Goal: Information Seeking & Learning: Learn about a topic

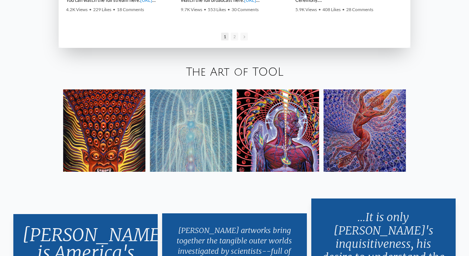
scroll to position [1129, 0]
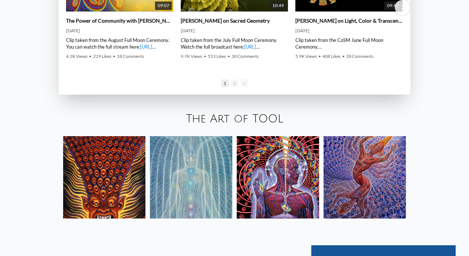
click at [84, 144] on img at bounding box center [104, 177] width 82 height 82
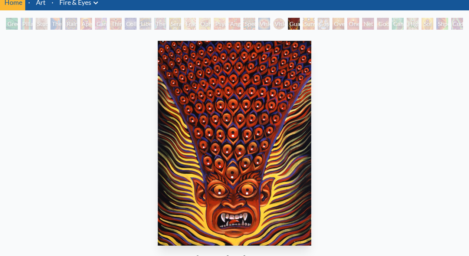
scroll to position [23, 0]
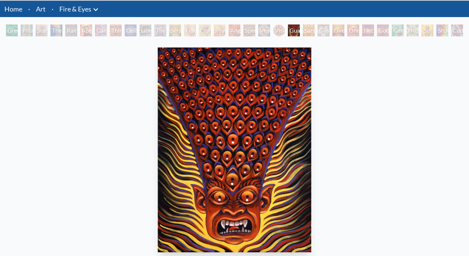
click at [33, 32] on div "Pillar of Awareness" at bounding box center [27, 31] width 12 height 12
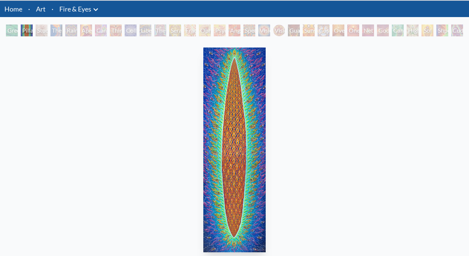
click at [90, 27] on div "Aperture" at bounding box center [86, 31] width 12 height 12
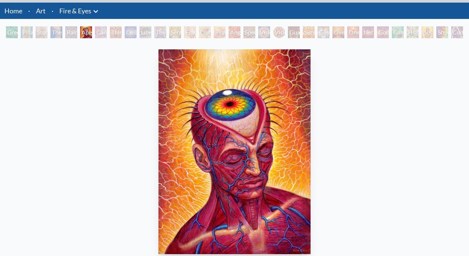
scroll to position [9, 0]
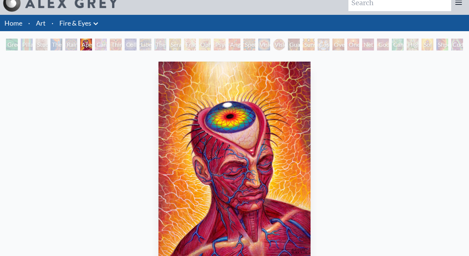
click at [96, 46] on div "Cannabis Sutra" at bounding box center [101, 45] width 12 height 12
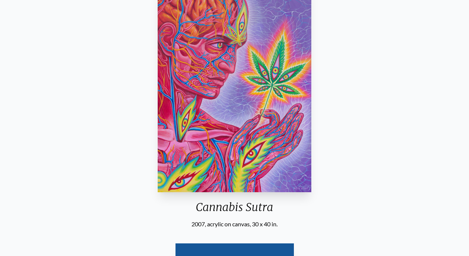
scroll to position [46, 0]
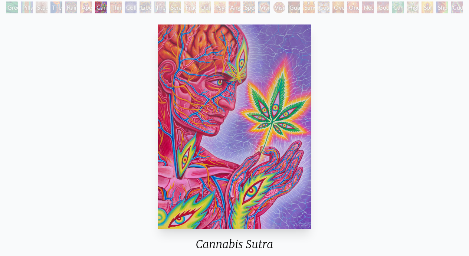
click at [112, 9] on div "Third Eye Tears of Joy" at bounding box center [116, 7] width 12 height 12
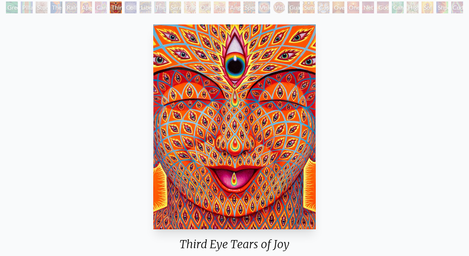
click at [122, 9] on div "Third Eye Tears of Joy" at bounding box center [116, 7] width 12 height 12
click at [120, 12] on div "Third Eye Tears of Joy" at bounding box center [116, 7] width 12 height 12
click at [115, 5] on div "Third Eye Tears of Joy" at bounding box center [116, 7] width 12 height 12
click at [134, 5] on div "Collective Vision" at bounding box center [131, 7] width 12 height 12
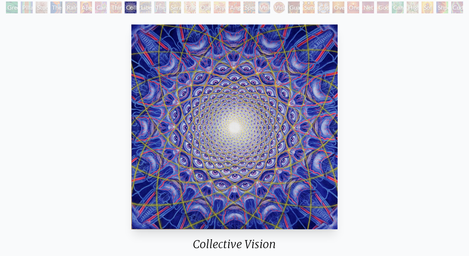
scroll to position [83, 0]
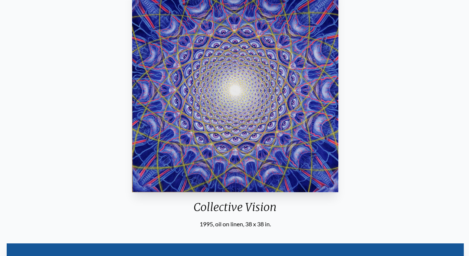
click at [421, 94] on div "Collective Vision 1995, oil on linen, 38 x 38 in. Visit the CoSM Shop Collectiv…" at bounding box center [235, 215] width 457 height 462
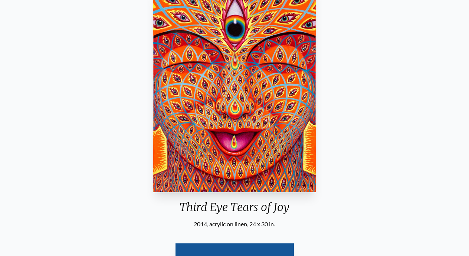
click at [434, 105] on div "Third Eye Tears of Joy 2014, acrylic on linen, 24 x 30 in. Visit the CoSM Shop" at bounding box center [234, 133] width 457 height 298
click at [394, 97] on div "Third Eye Tears of Joy 2014, acrylic on linen, 24 x 30 in. Visit the CoSM Shop" at bounding box center [234, 133] width 457 height 298
click at [360, 88] on div "Third Eye Tears of Joy 2014, acrylic on linen, 24 x 30 in. Visit the CoSM Shop" at bounding box center [234, 133] width 457 height 298
click at [255, 88] on img "8 / 31" at bounding box center [234, 89] width 163 height 205
click at [31, 70] on div "Third Eye Tears of Joy 2014, acrylic on linen, 24 x 30 in. Visit the CoSM Shop" at bounding box center [234, 133] width 457 height 298
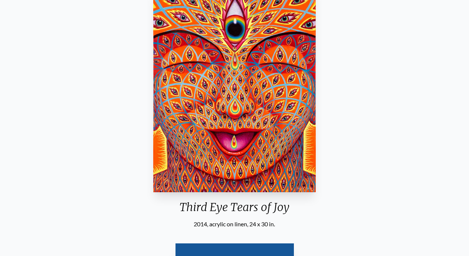
click at [443, 72] on div "Third Eye Tears of Joy 2014, acrylic on linen, 24 x 30 in. Visit the CoSM Shop" at bounding box center [234, 133] width 457 height 298
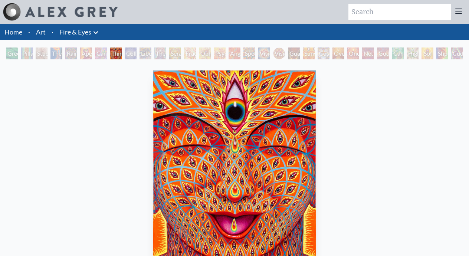
click at [451, 110] on div "Third Eye Tears of Joy 2014, acrylic on linen, 24 x 30 in. Visit the CoSM Shop" at bounding box center [234, 217] width 457 height 298
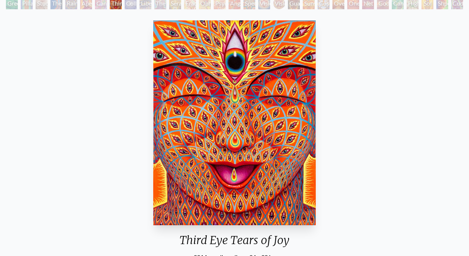
scroll to position [37, 0]
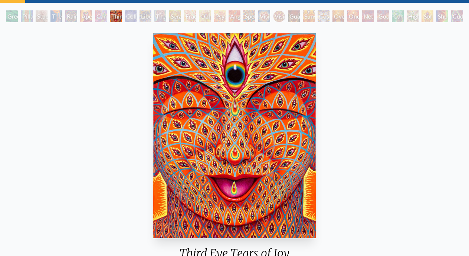
click at [431, 112] on div "Third Eye Tears of Joy 2014, acrylic on linen, 24 x 30 in. Visit the CoSM Shop" at bounding box center [234, 179] width 457 height 298
click at [133, 14] on div "Collective Vision" at bounding box center [131, 16] width 12 height 12
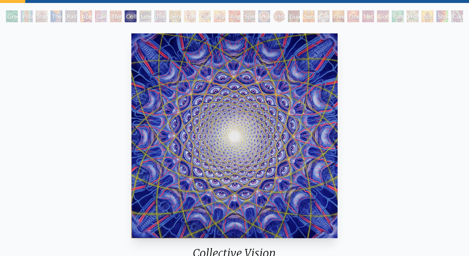
click at [140, 13] on div "Liberation Through Seeing" at bounding box center [146, 16] width 12 height 12
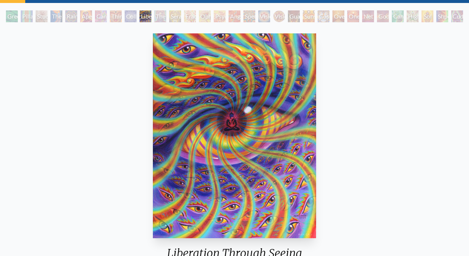
click at [151, 13] on div "Liberation Through Seeing" at bounding box center [146, 16] width 12 height 12
click at [155, 18] on div "The Seer" at bounding box center [160, 16] width 12 height 12
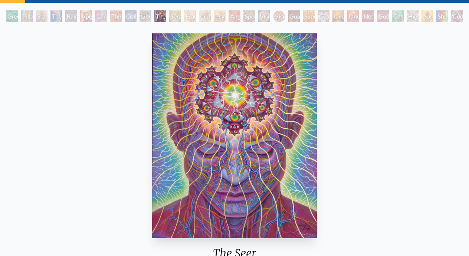
click at [170, 18] on div "Seraphic Transport Docking on the Third Eye" at bounding box center [175, 16] width 12 height 12
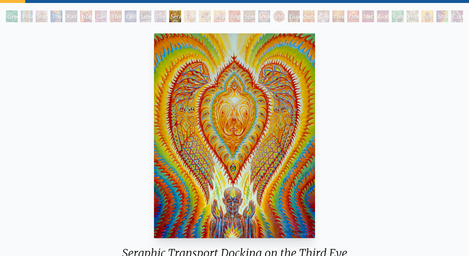
click at [190, 17] on div "Fractal Eyes" at bounding box center [190, 16] width 12 height 12
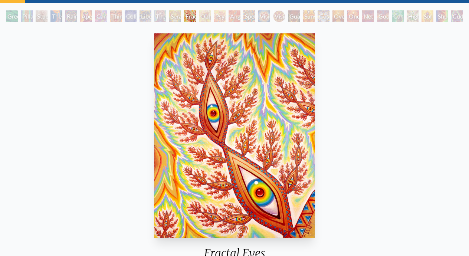
click at [204, 17] on div "Ophanic Eyelash" at bounding box center [205, 16] width 12 height 12
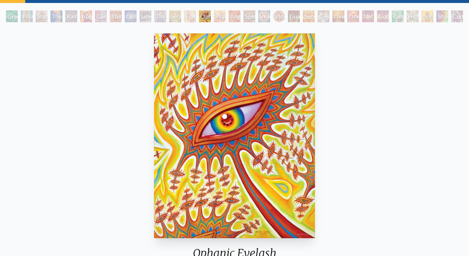
click at [213, 16] on div "Green Hand Pillar of Awareness Study for the Great Turn The Torch Rainbow Eye R…" at bounding box center [234, 17] width 460 height 14
click at [222, 13] on div "Psychomicrograph of a Fractal Paisley Cherub Feather Tip" at bounding box center [220, 16] width 12 height 12
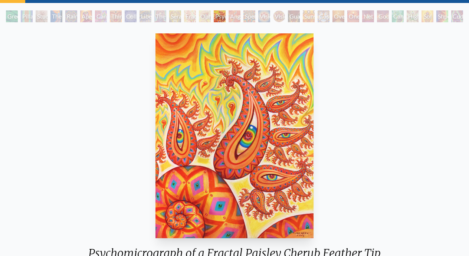
click at [232, 13] on div "Angel Skin" at bounding box center [235, 16] width 12 height 12
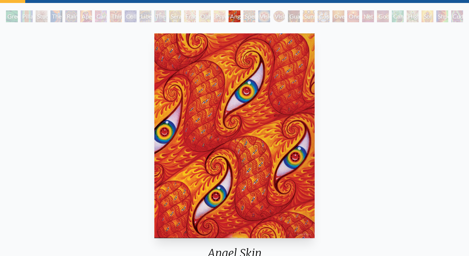
click at [249, 13] on div "Spectral Lotus" at bounding box center [250, 16] width 12 height 12
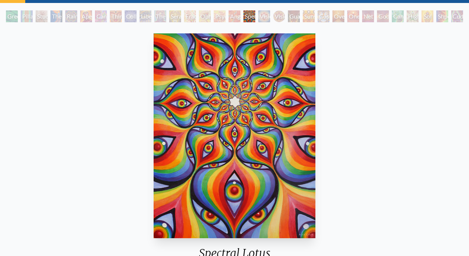
click at [258, 13] on div "Vision Crystal" at bounding box center [264, 16] width 12 height 12
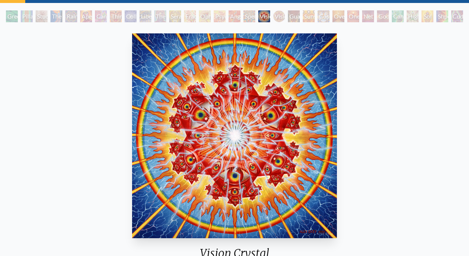
click at [275, 12] on div "Vision Crystal Tondo" at bounding box center [279, 16] width 12 height 12
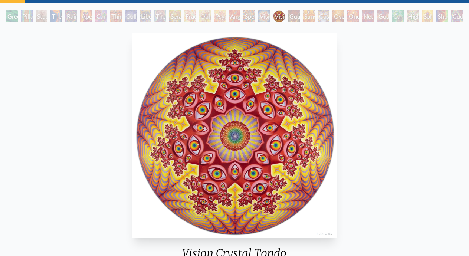
click at [290, 16] on div "Guardian of Infinite Vision" at bounding box center [294, 16] width 12 height 12
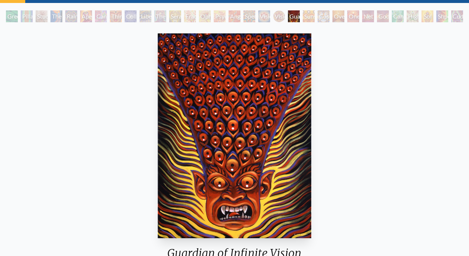
click at [307, 13] on div "Sunyata" at bounding box center [309, 16] width 12 height 12
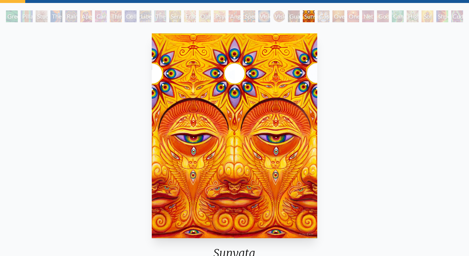
click at [322, 17] on div "Cosmic Elf" at bounding box center [324, 16] width 12 height 12
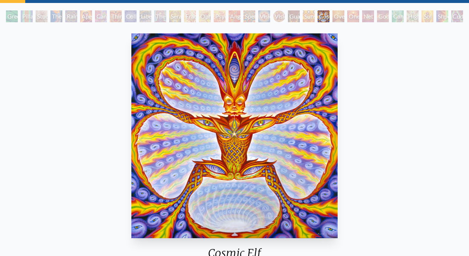
click at [333, 16] on div "Oversoul" at bounding box center [339, 16] width 12 height 12
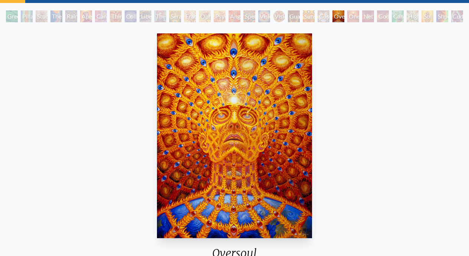
click at [350, 18] on div "One" at bounding box center [353, 16] width 12 height 12
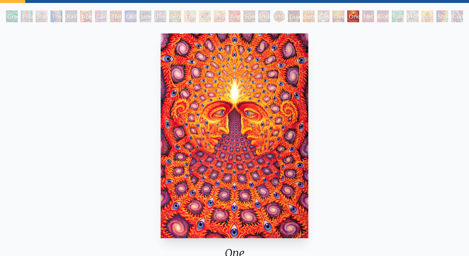
click at [369, 13] on div "Net of Being" at bounding box center [368, 16] width 12 height 12
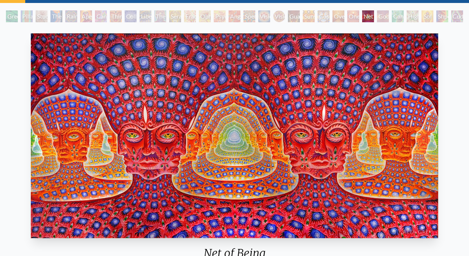
click at [382, 17] on div "Godself" at bounding box center [383, 16] width 12 height 12
